Goal: Task Accomplishment & Management: Manage account settings

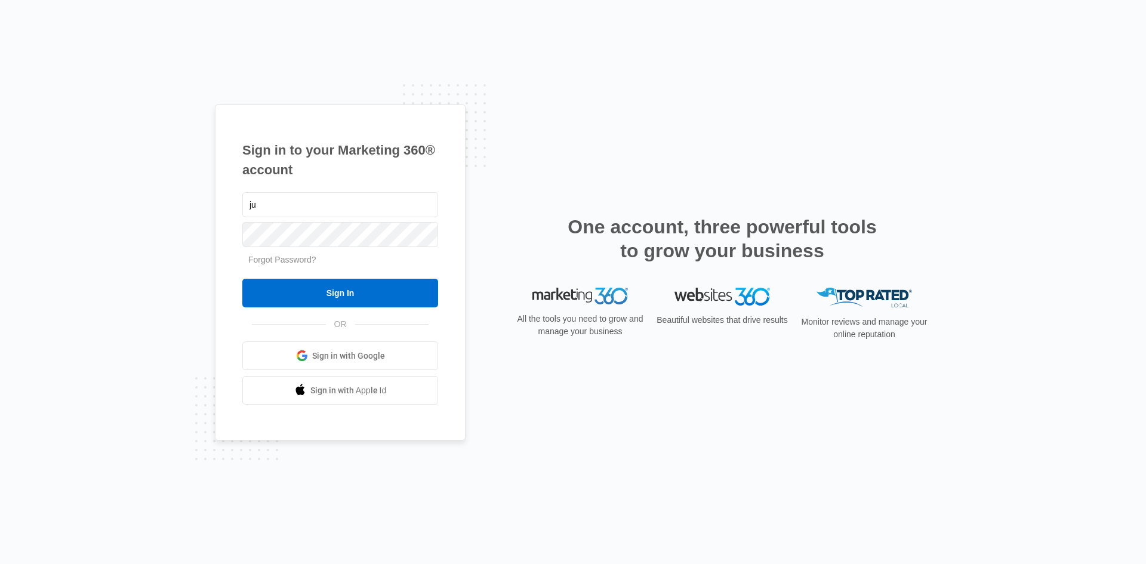
type input "j"
type input "[PERSON_NAME][EMAIL_ADDRESS][DOMAIN_NAME]"
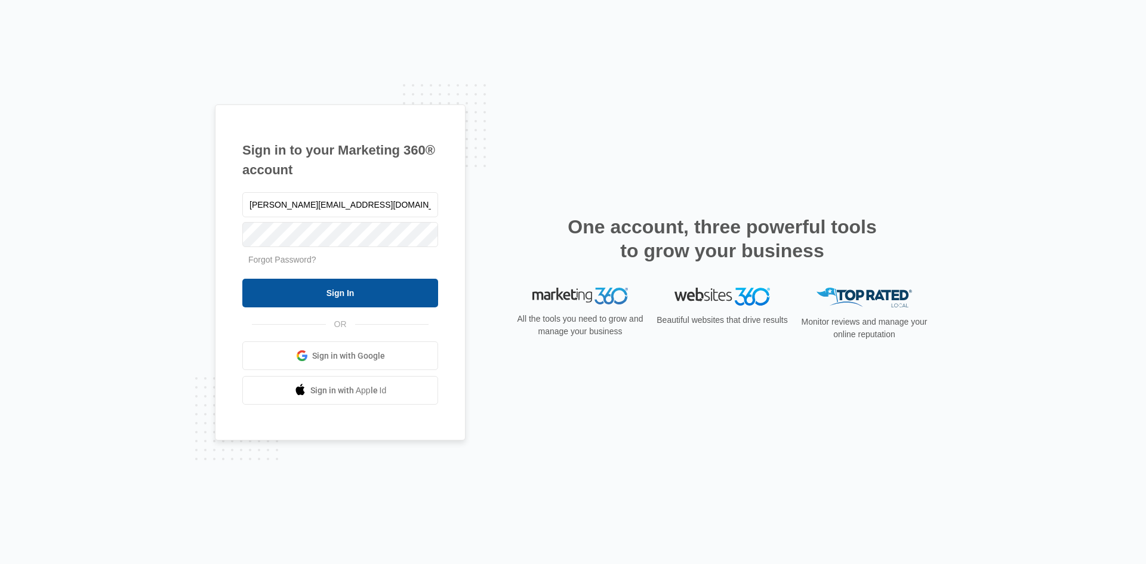
click at [344, 295] on input "Sign In" at bounding box center [340, 293] width 196 height 29
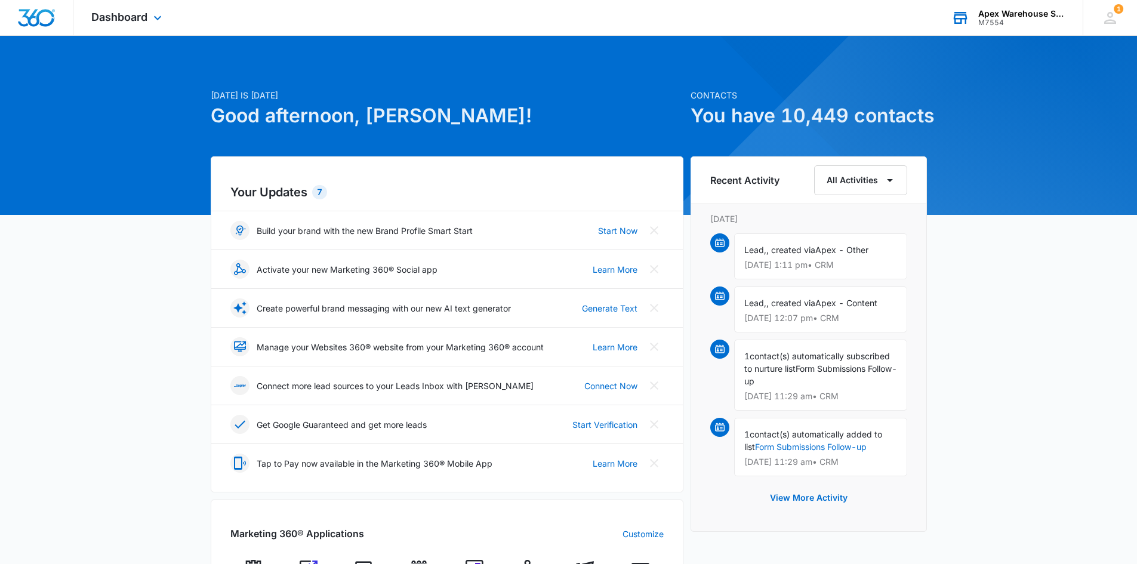
click at [1016, 14] on div "Apex Warehouse Systems" at bounding box center [1021, 14] width 87 height 10
